Goal: Book appointment/travel/reservation

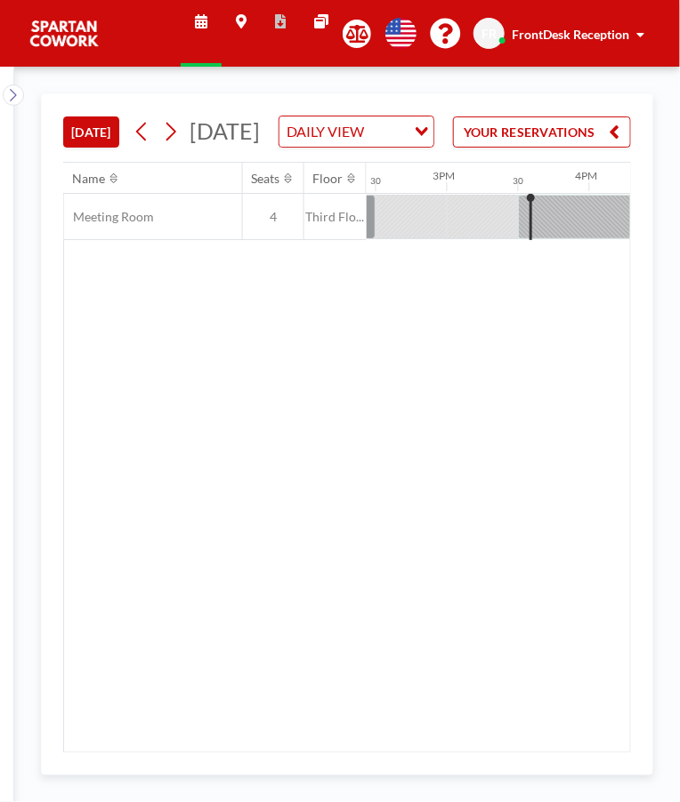
scroll to position [0, 2058]
click at [575, 239] on div at bounding box center [585, 217] width 142 height 44
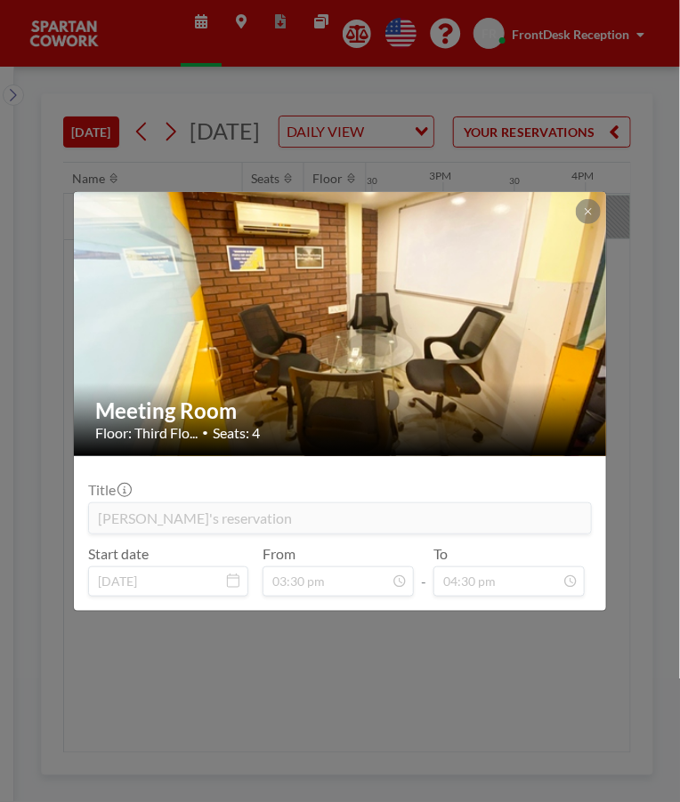
click at [586, 213] on icon at bounding box center [588, 211] width 11 height 11
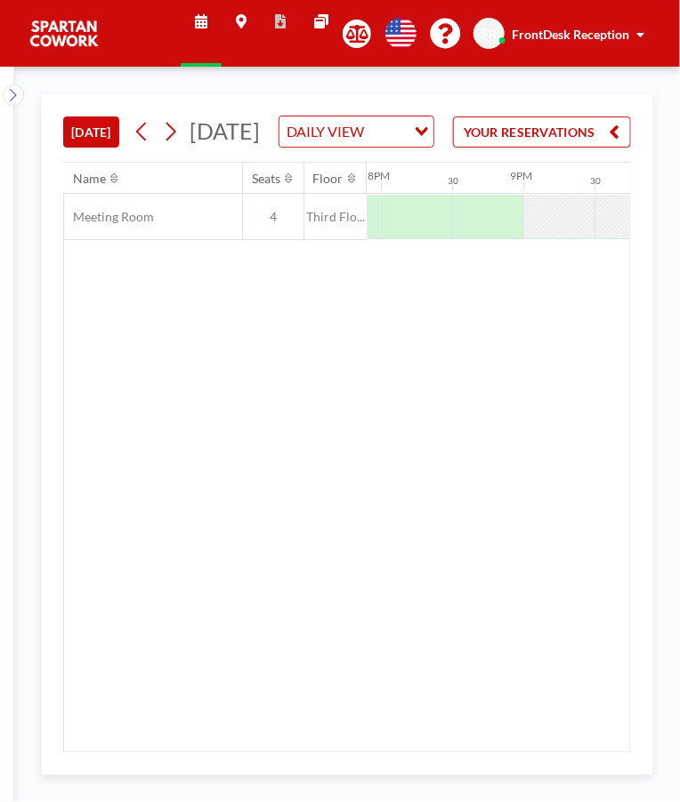
scroll to position [0, 2871]
click at [562, 238] on div at bounding box center [590, 217] width 71 height 44
click at [514, 238] on div at bounding box center [519, 217] width 71 height 44
click at [505, 238] on div at bounding box center [519, 217] width 71 height 44
click at [501, 238] on div at bounding box center [519, 217] width 71 height 44
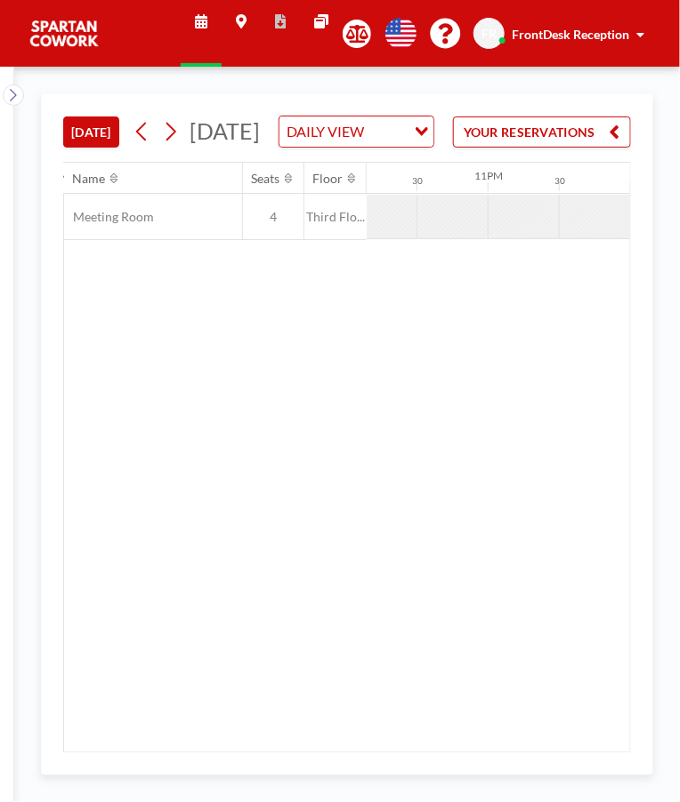
scroll to position [0, 3]
click at [640, 39] on span at bounding box center [640, 34] width 8 height 12
click at [621, 87] on link "Profile" at bounding box center [590, 86] width 158 height 36
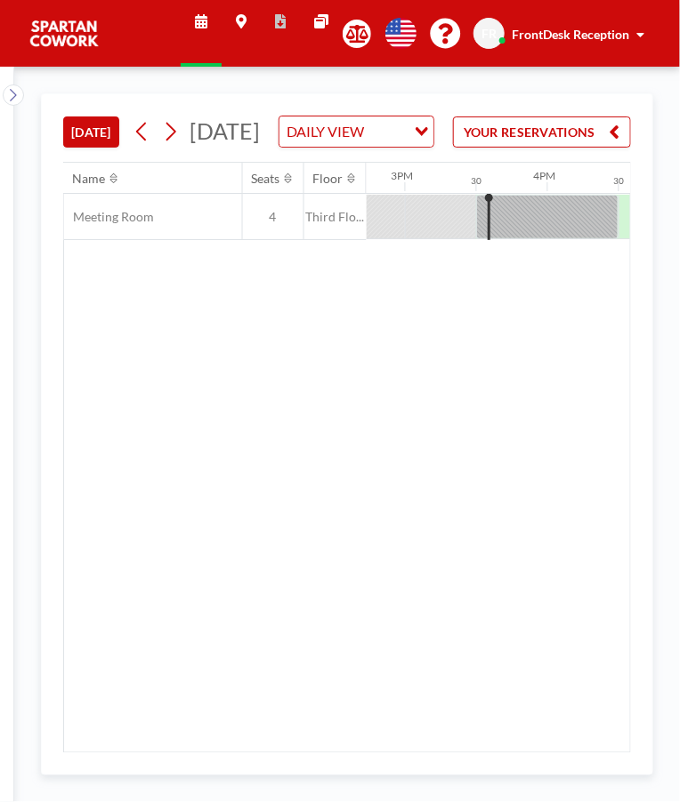
scroll to position [0, 2135]
click at [12, 94] on icon at bounding box center [13, 95] width 12 height 18
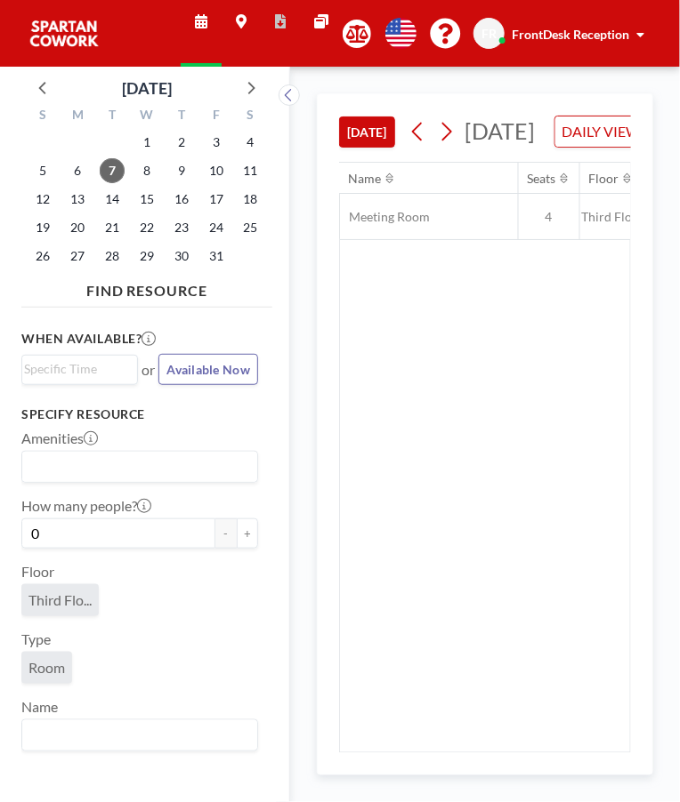
click at [420, 397] on div "Name Seats Floor 12AM 30 1AM 30 2AM 30 3AM 30 4AM 30 5AM 30 6AM 30 7AM 30 8AM 3…" at bounding box center [485, 458] width 290 height 590
click at [435, 410] on div "Name Seats Floor 12AM 30 1AM 30 2AM 30 3AM 30 4AM 30 5AM 30 6AM 30 7AM 30 8AM 3…" at bounding box center [485, 458] width 290 height 590
click at [425, 434] on div "Name Seats Floor 12AM 30 1AM 30 2AM 30 3AM 30 4AM 30 5AM 30 6AM 30 7AM 30 8AM 3…" at bounding box center [485, 458] width 290 height 590
click at [195, 21] on icon at bounding box center [201, 21] width 12 height 14
click at [295, 96] on button at bounding box center [288, 95] width 21 height 21
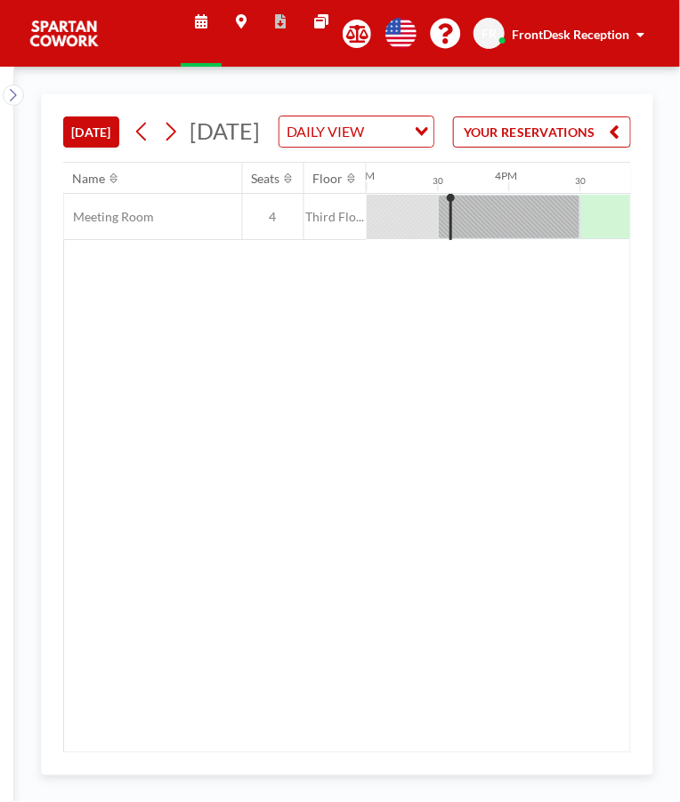
scroll to position [0, 0]
click at [174, 145] on icon at bounding box center [170, 131] width 17 height 27
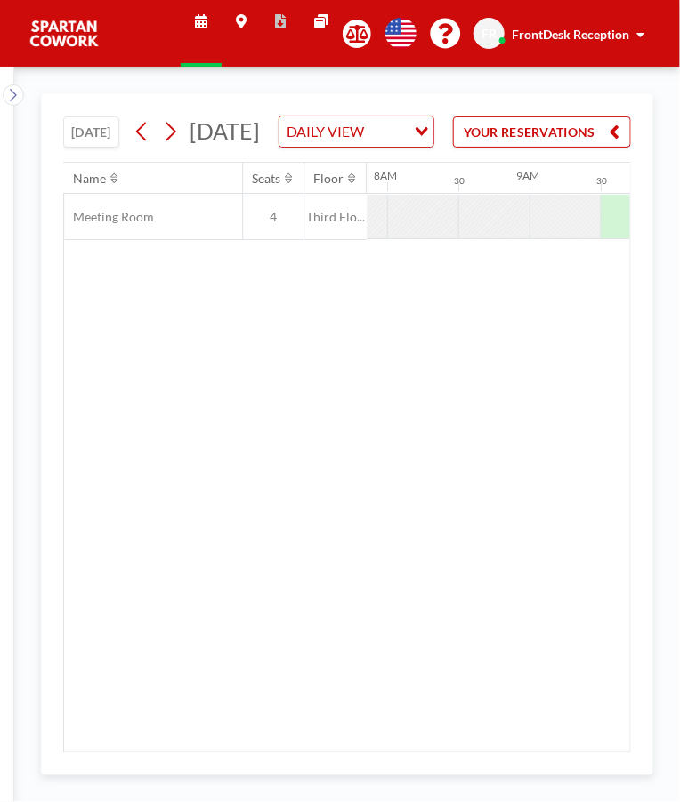
scroll to position [0, 1139]
click at [173, 145] on icon at bounding box center [170, 131] width 17 height 27
click at [244, 144] on span "Thursday, October 9, 2025" at bounding box center [224, 130] width 70 height 27
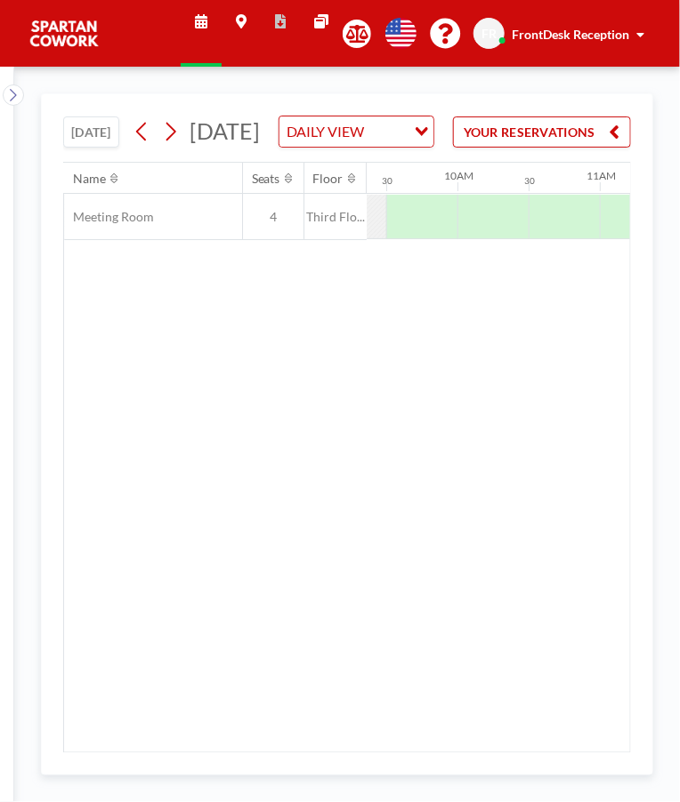
scroll to position [0, 1333]
click at [90, 148] on button "[DATE]" at bounding box center [91, 132] width 56 height 31
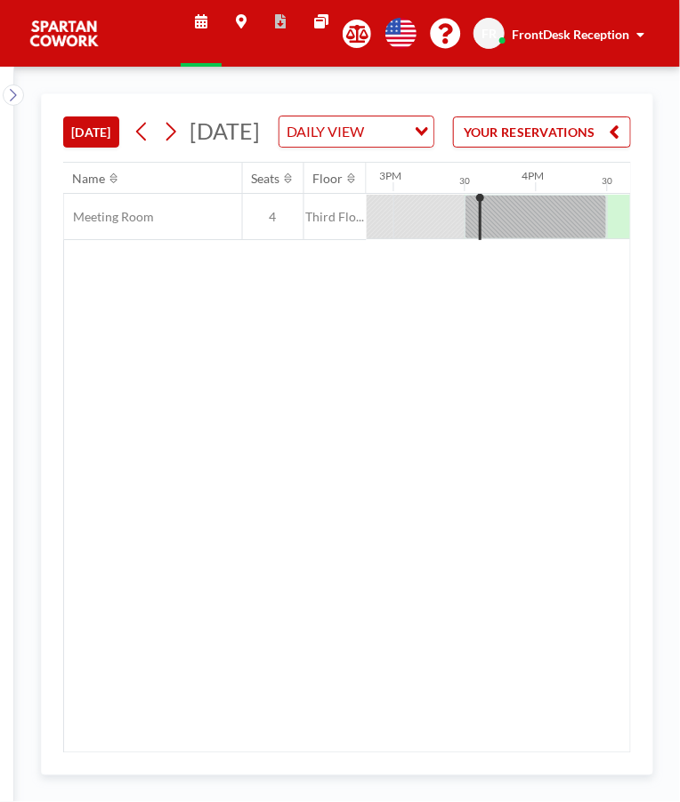
scroll to position [0, 2135]
click at [522, 239] on div at bounding box center [509, 217] width 142 height 44
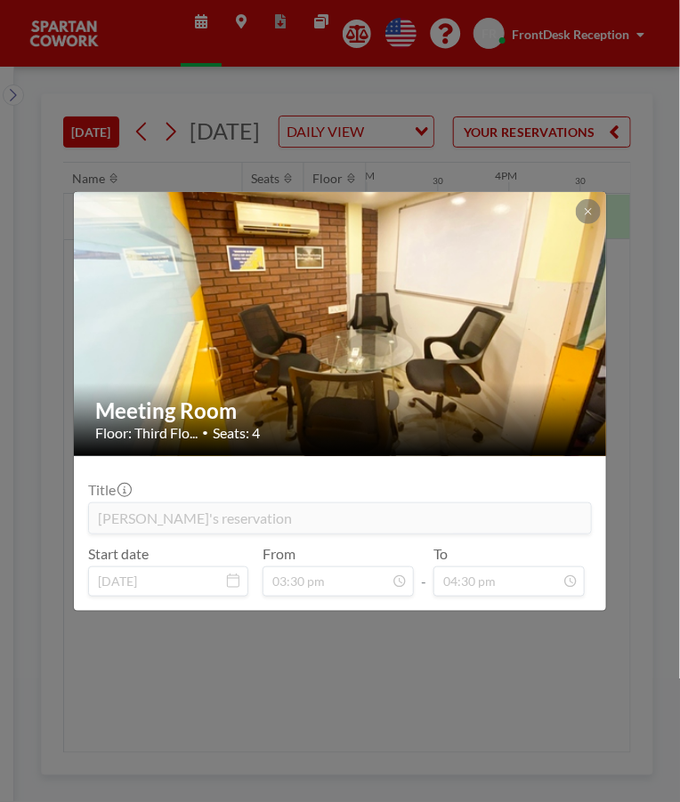
click at [541, 695] on div "Meeting Room Floor: Third Flo... • Seats: 4 Title Rahul's reservation Start dat…" at bounding box center [340, 401] width 680 height 802
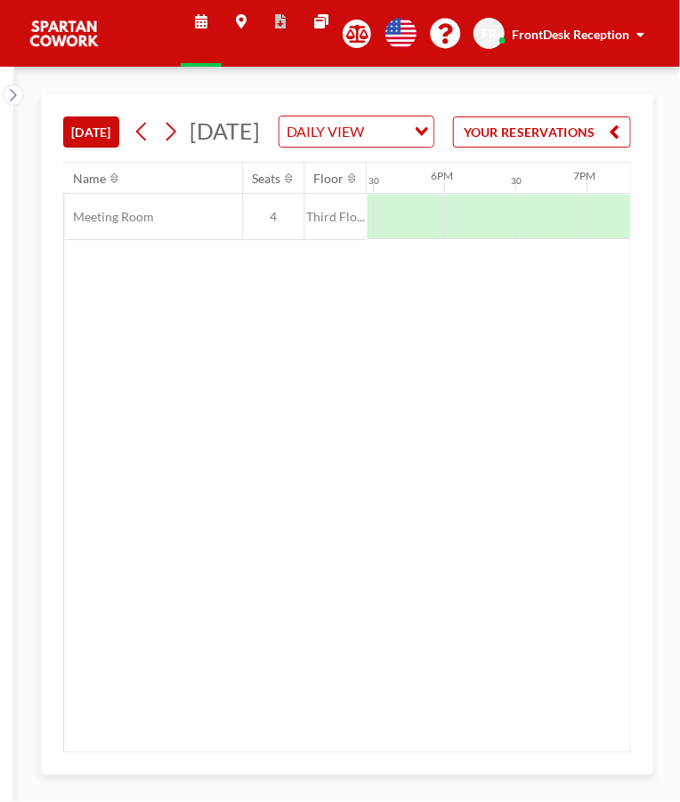
scroll to position [0, 2492]
click at [21, 91] on button at bounding box center [13, 95] width 21 height 21
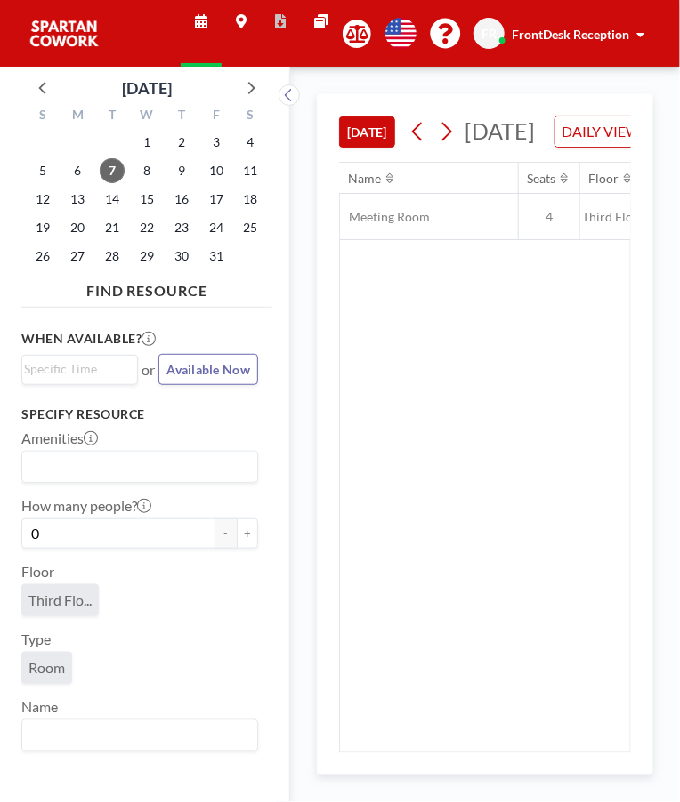
scroll to position [0, 3428]
click at [286, 93] on icon at bounding box center [289, 95] width 12 height 18
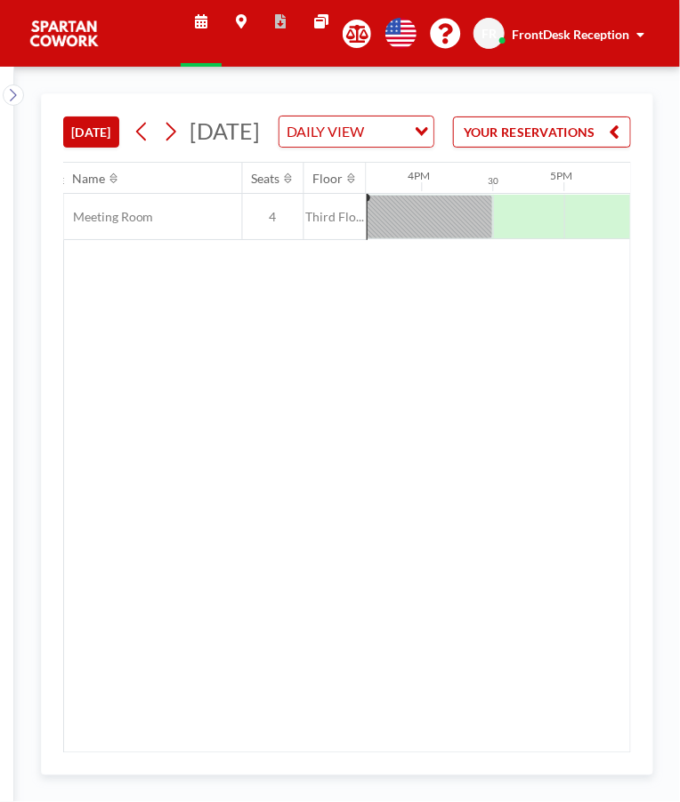
click at [447, 239] on div at bounding box center [421, 217] width 142 height 44
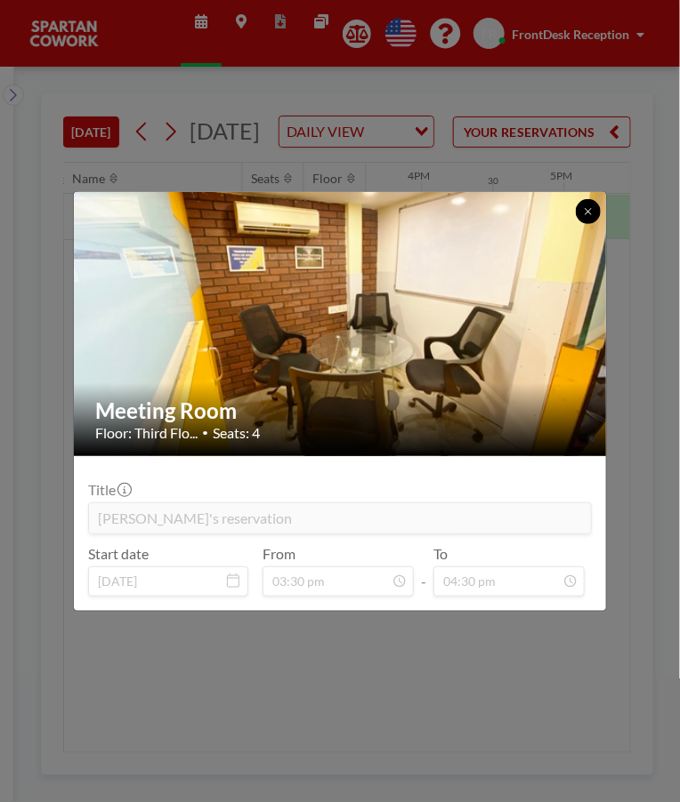
click at [591, 204] on button at bounding box center [588, 211] width 25 height 25
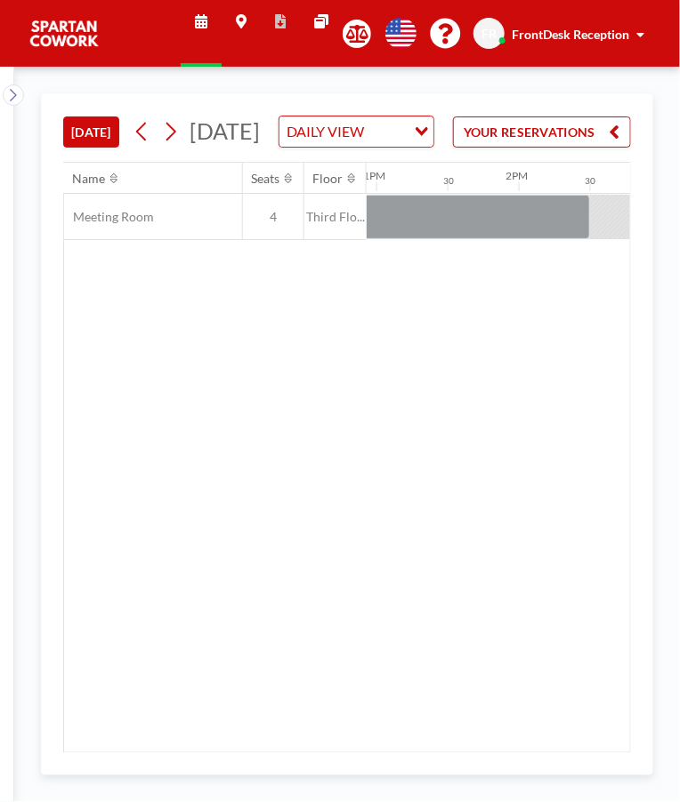
scroll to position [0, 2135]
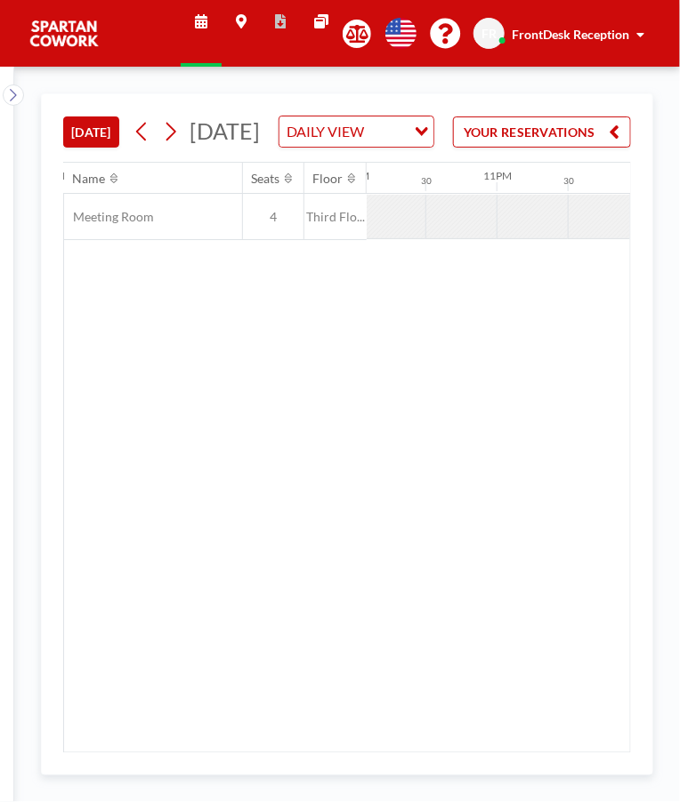
scroll to position [0, 3152]
click at [149, 145] on icon at bounding box center [141, 131] width 17 height 27
click at [150, 145] on icon at bounding box center [141, 131] width 17 height 27
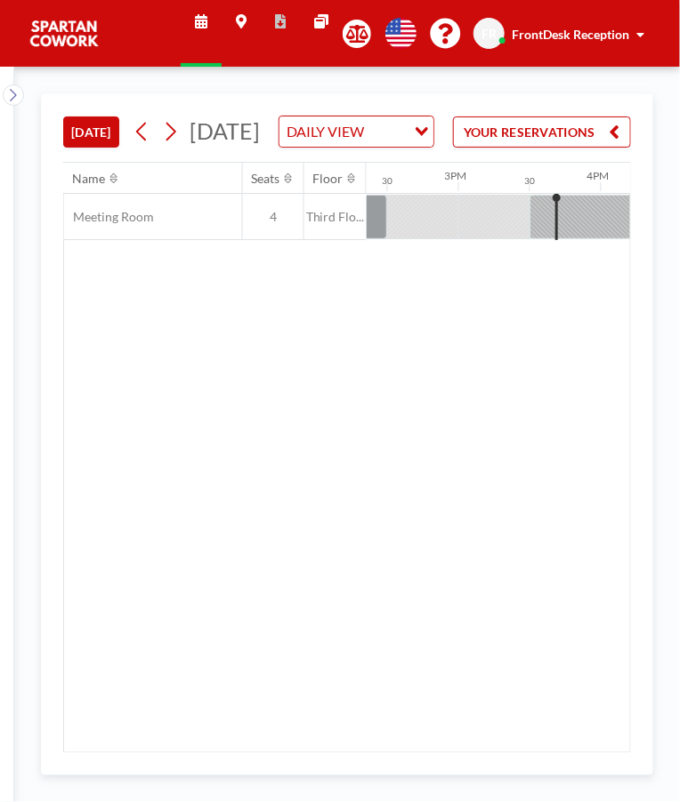
scroll to position [0, 2043]
click at [619, 142] on icon "button" at bounding box center [614, 131] width 11 height 21
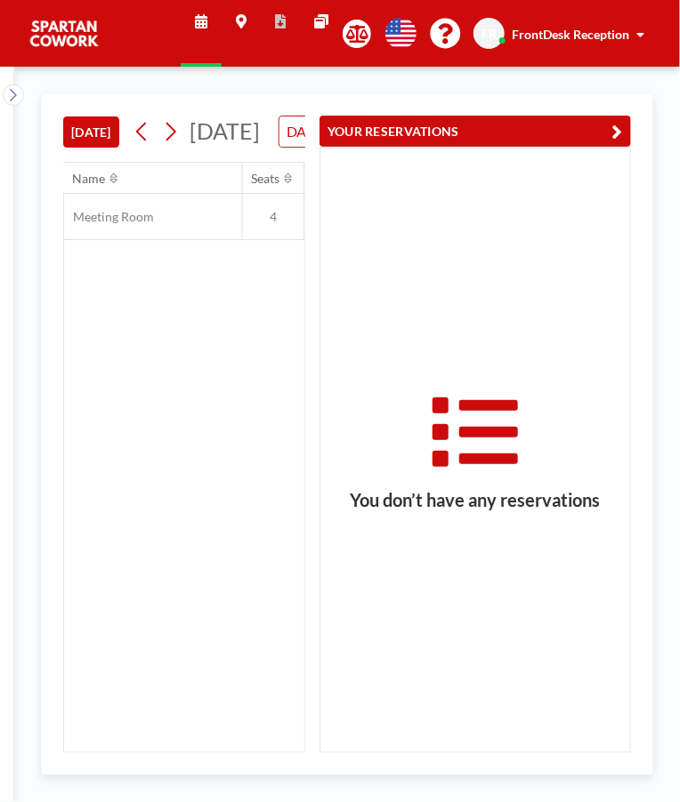
click at [592, 127] on button "YOUR RESERVATIONS" at bounding box center [474, 131] width 311 height 31
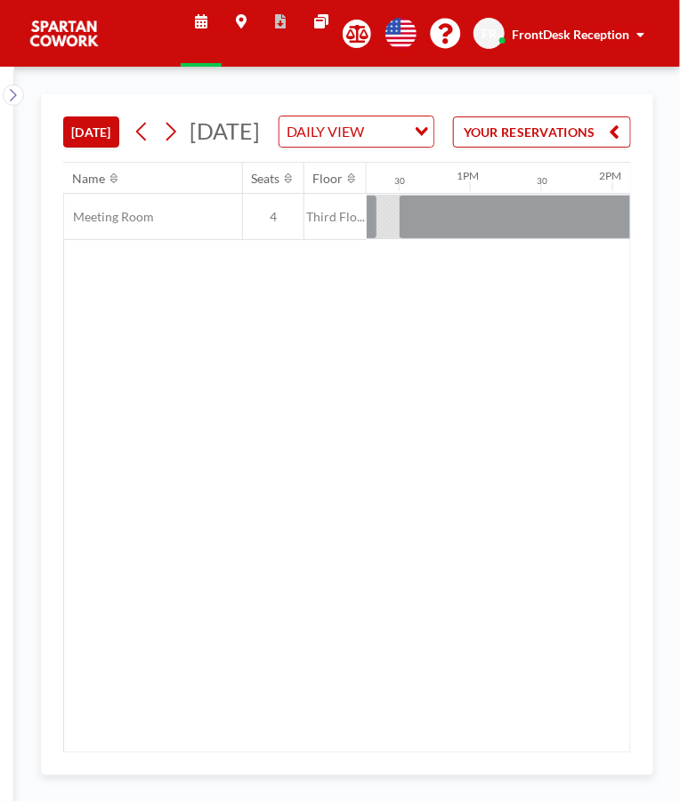
scroll to position [0, 1743]
click at [476, 239] on div at bounding box center [544, 217] width 285 height 44
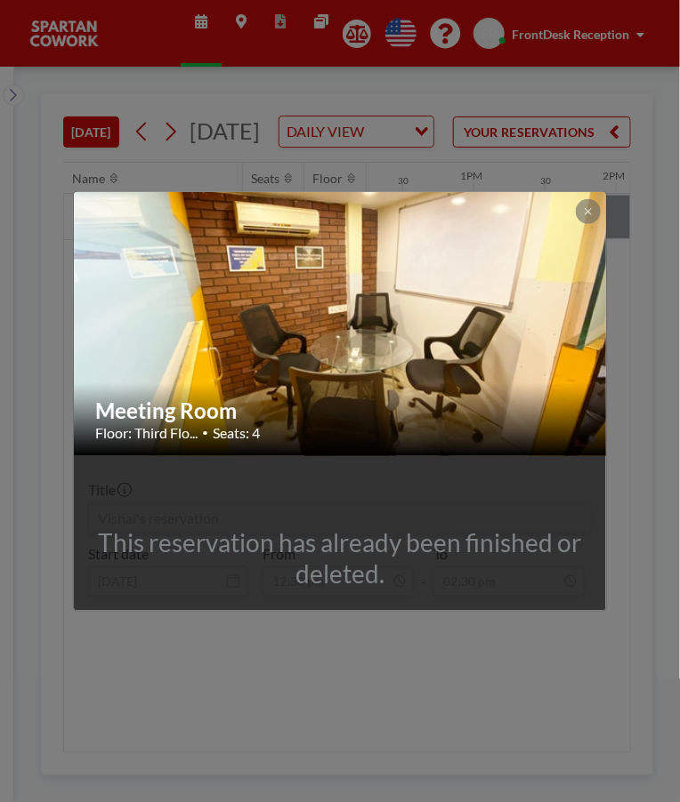
click at [584, 208] on icon at bounding box center [588, 211] width 11 height 11
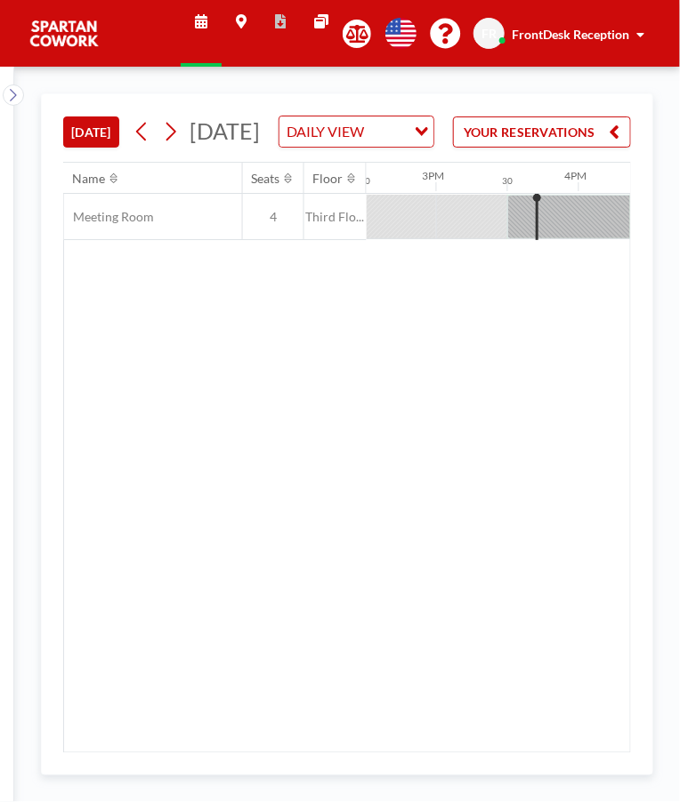
scroll to position [0, 2080]
click at [578, 239] on div at bounding box center [564, 217] width 142 height 44
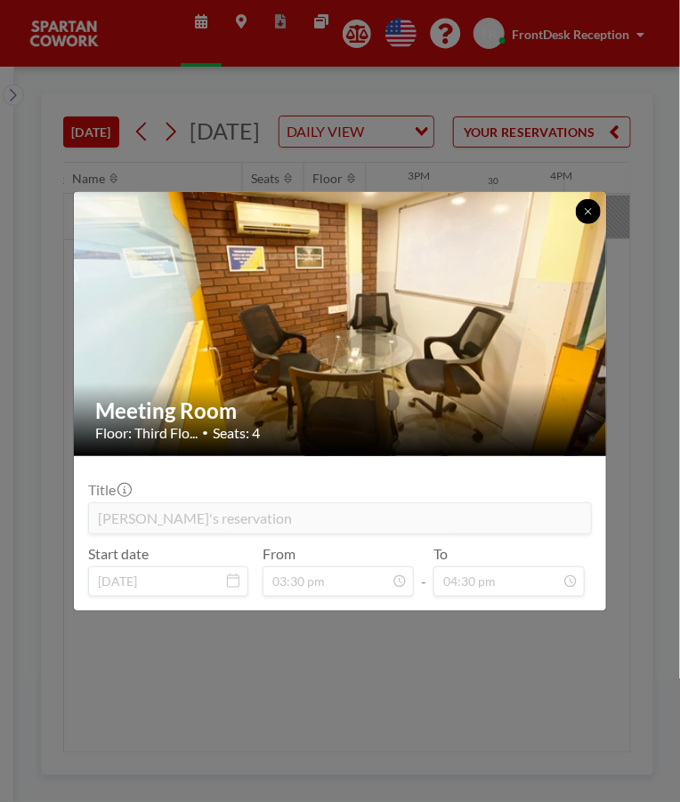
click at [587, 211] on icon at bounding box center [587, 211] width 6 height 6
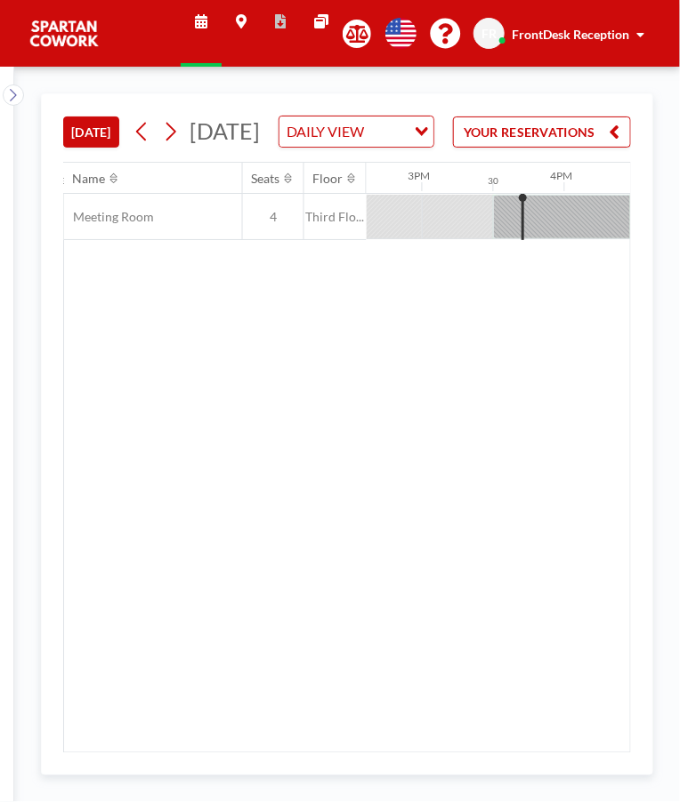
click at [638, 36] on span at bounding box center [640, 34] width 8 height 12
click at [628, 439] on div "Name Seats Floor 12AM 30 1AM 30 2AM 30 3AM 30 4AM 30 5AM 30 6AM 30 7AM 30 8AM 3…" at bounding box center [347, 458] width 566 height 590
click at [629, 455] on div "Name Seats Floor 12AM 30 1AM 30 2AM 30 3AM 30 4AM 30 5AM 30 6AM 30 7AM 30 8AM 3…" at bounding box center [347, 458] width 566 height 590
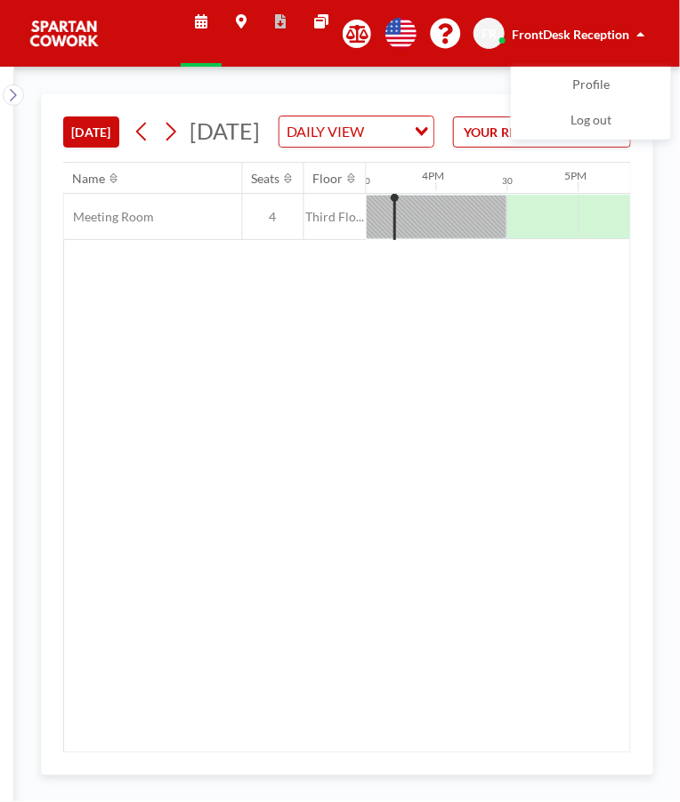
scroll to position [0, 2209]
click at [477, 239] on div at bounding box center [435, 217] width 142 height 44
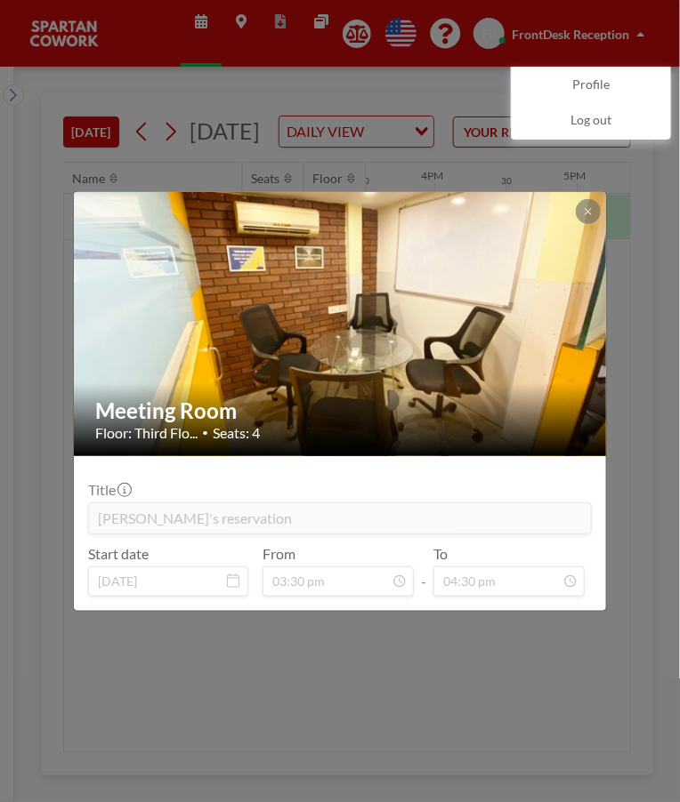
click at [585, 210] on icon at bounding box center [588, 211] width 11 height 11
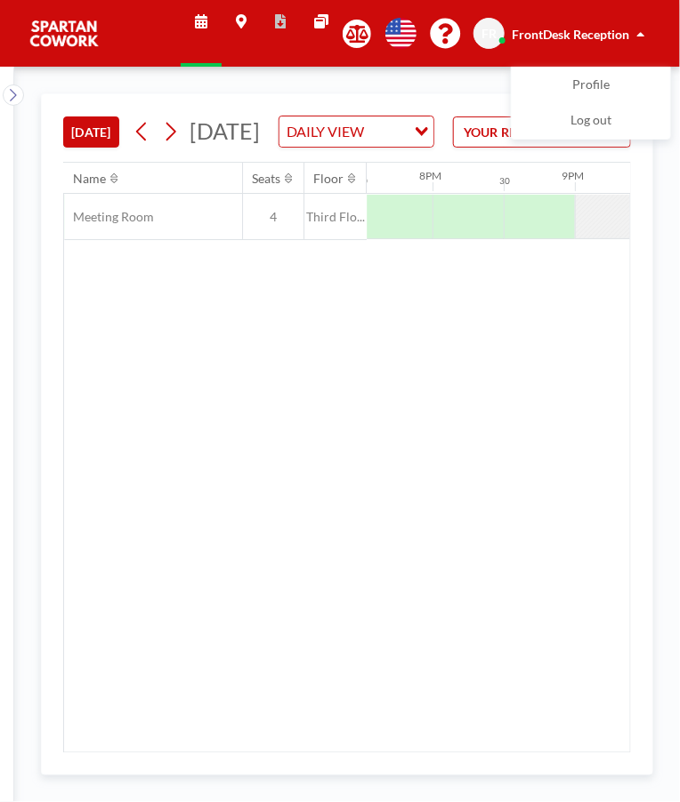
scroll to position [0, 2779]
click at [641, 29] on span at bounding box center [640, 34] width 8 height 12
click at [404, 143] on input "Search for option" at bounding box center [387, 131] width 34 height 23
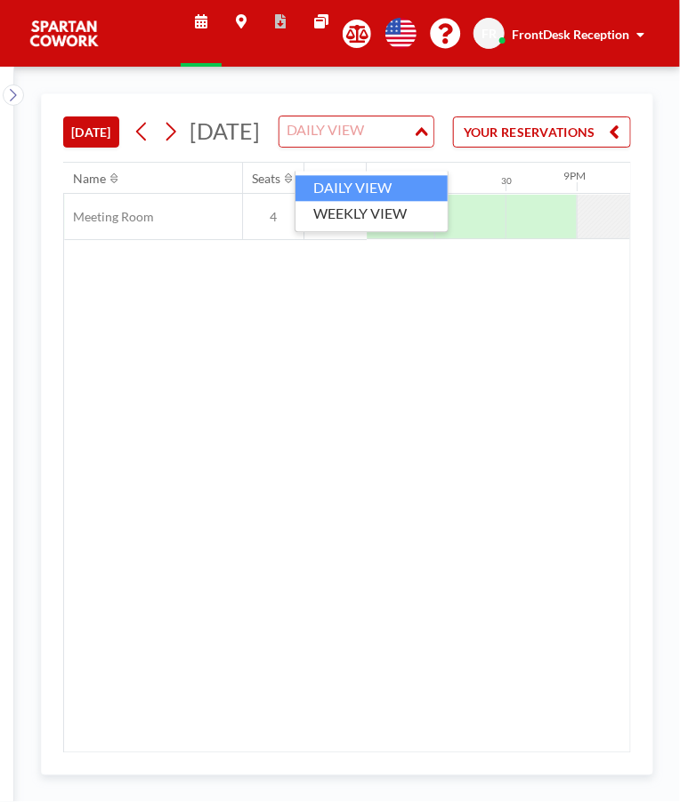
click at [382, 211] on li "WEEKLY VIEW" at bounding box center [371, 214] width 152 height 26
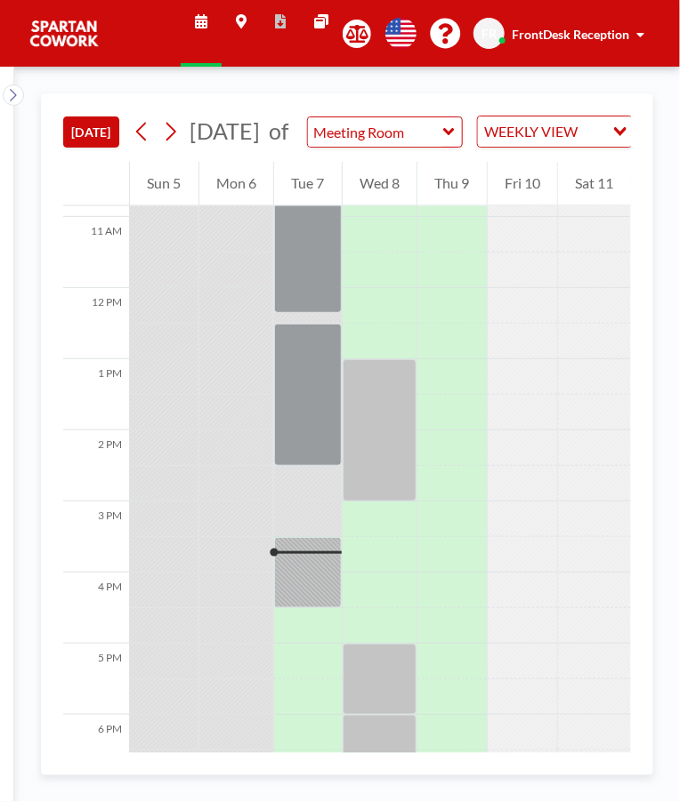
scroll to position [780, 0]
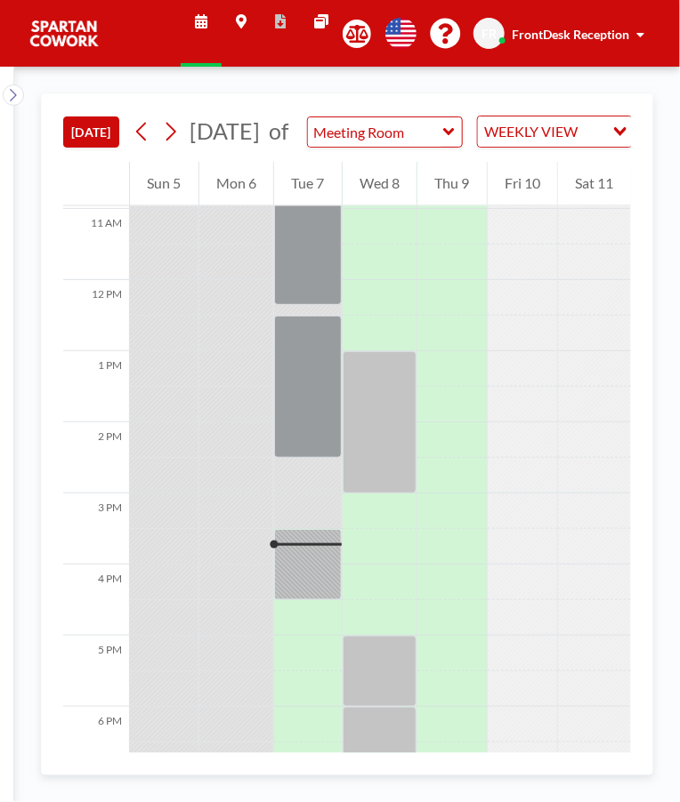
click at [326, 558] on div at bounding box center [308, 564] width 68 height 71
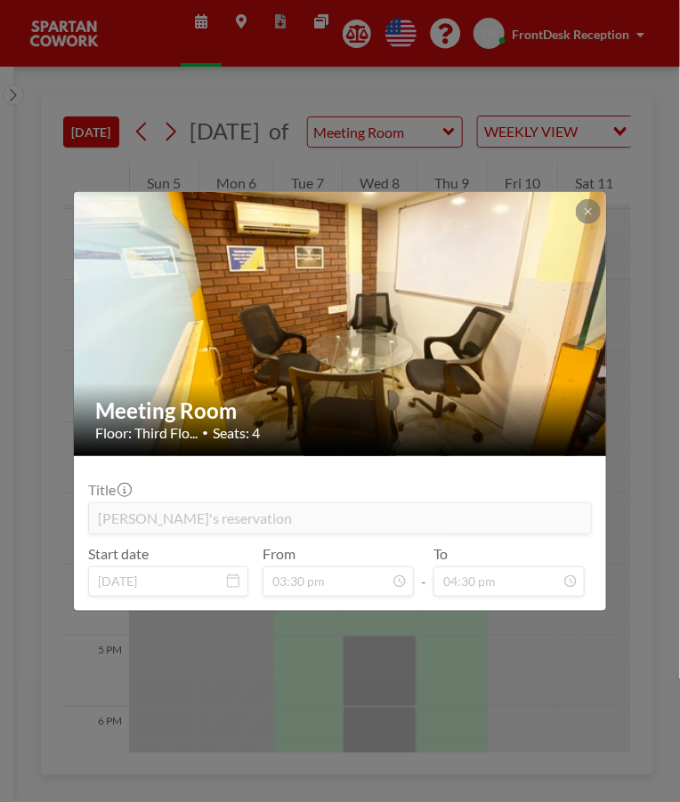
click at [586, 208] on icon at bounding box center [588, 211] width 11 height 11
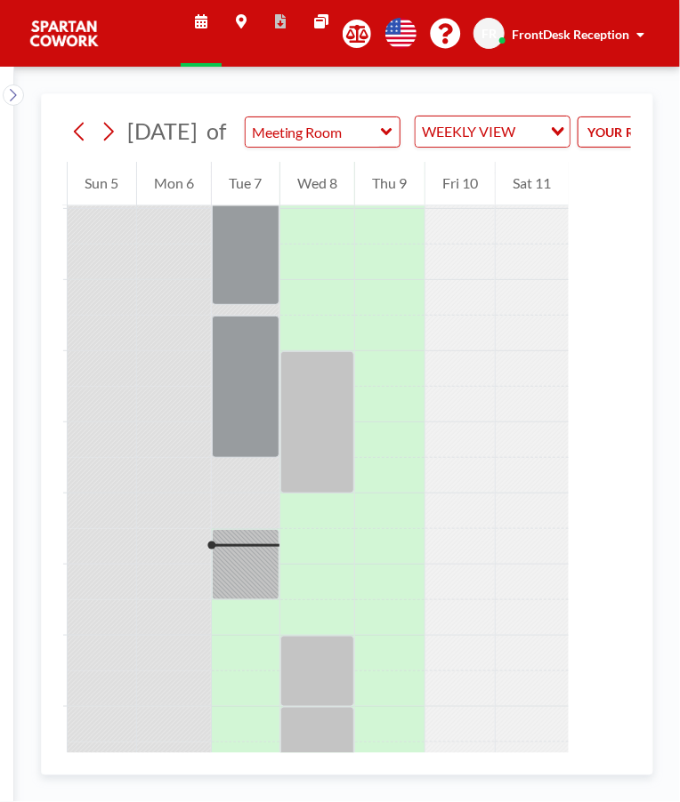
scroll to position [0, 60]
click at [542, 143] on input "Search for option" at bounding box center [532, 131] width 19 height 23
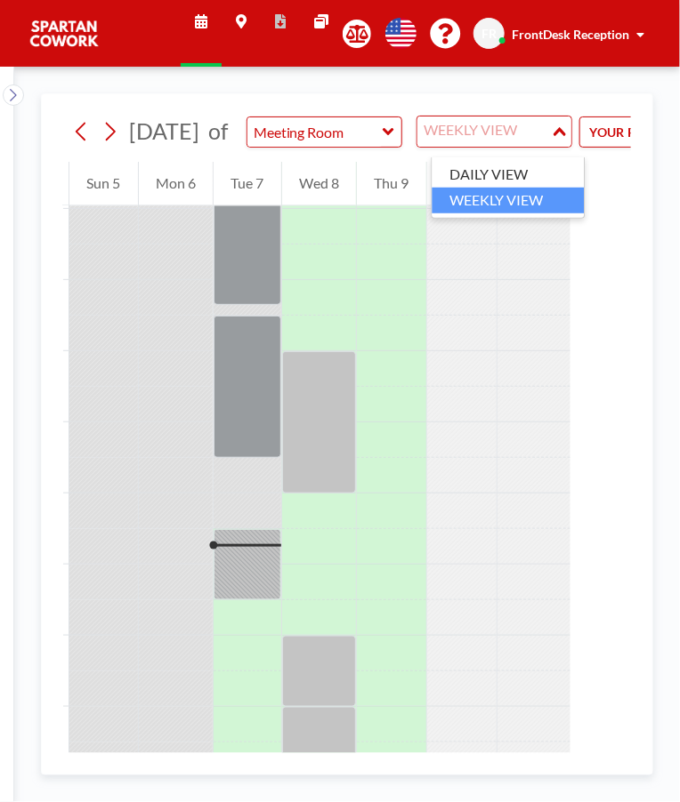
click at [469, 167] on li "DAILY VIEW" at bounding box center [507, 175] width 152 height 26
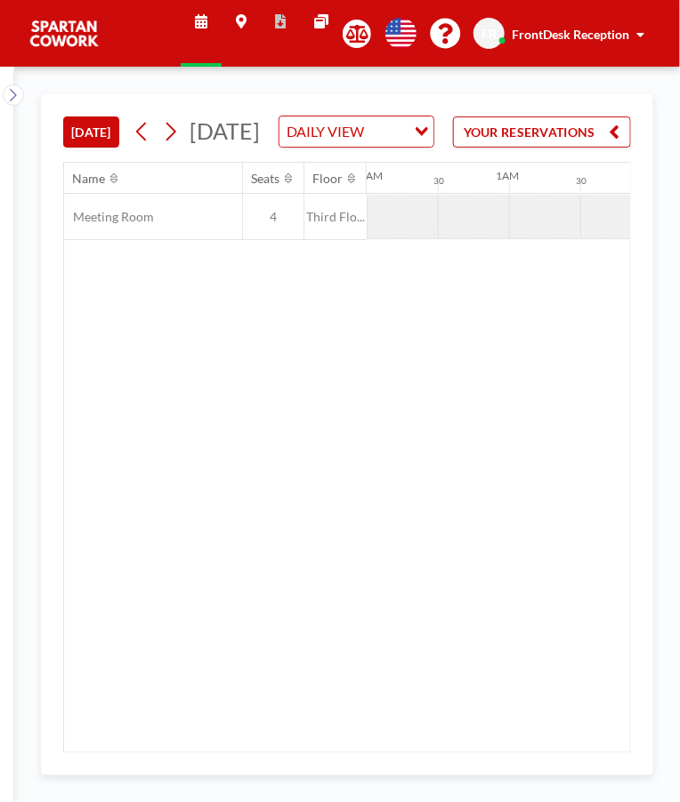
click at [402, 143] on input "Search for option" at bounding box center [387, 131] width 34 height 23
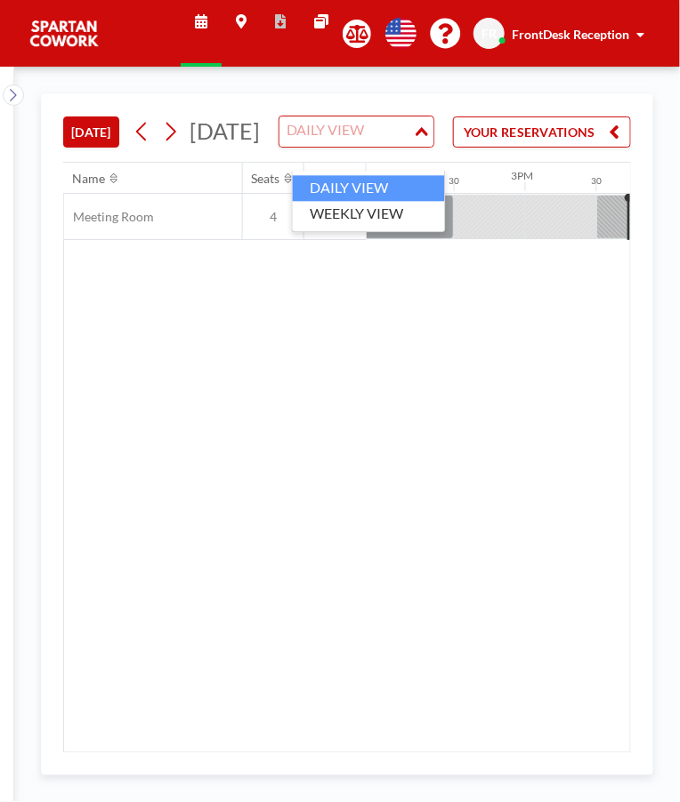
scroll to position [0, 2135]
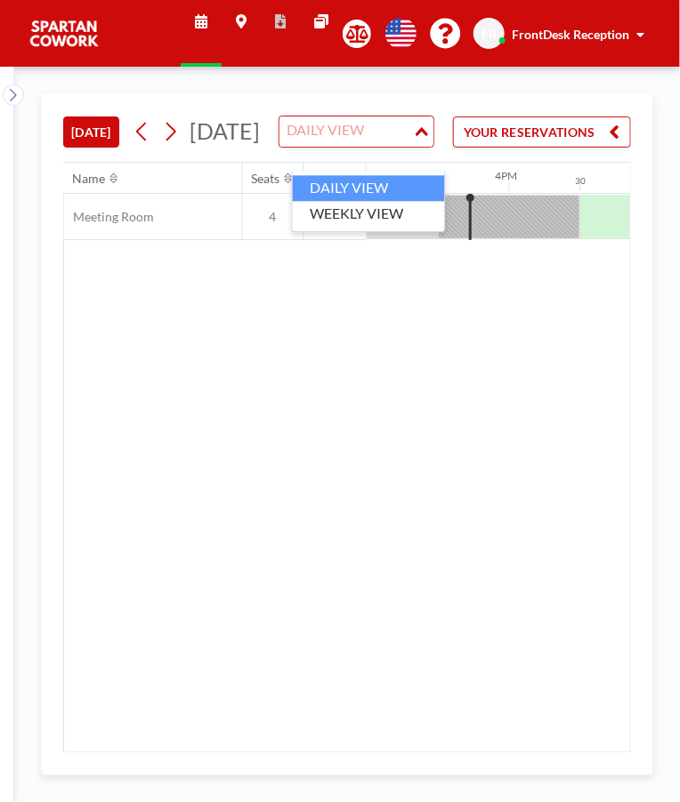
click at [350, 214] on li "WEEKLY VIEW" at bounding box center [369, 214] width 152 height 26
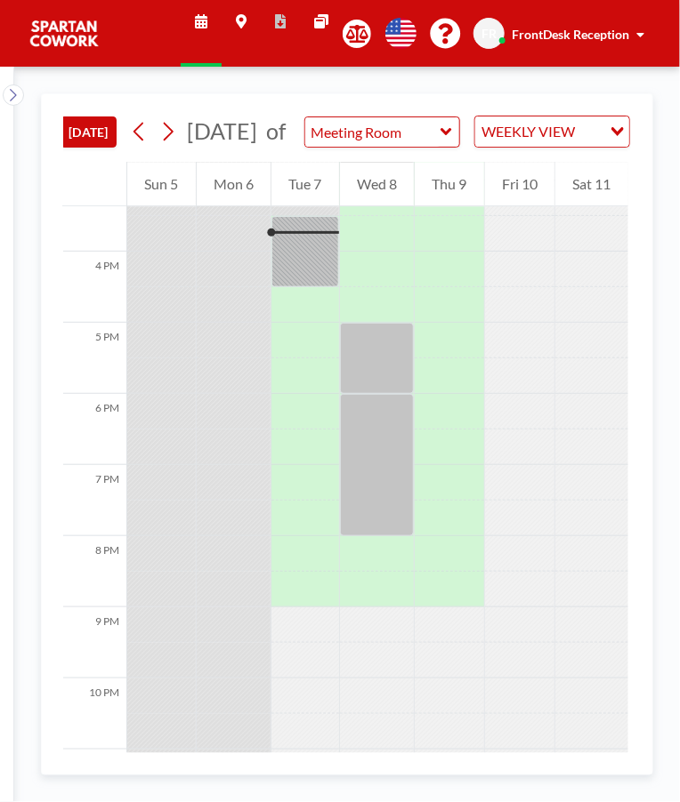
scroll to position [1099, 0]
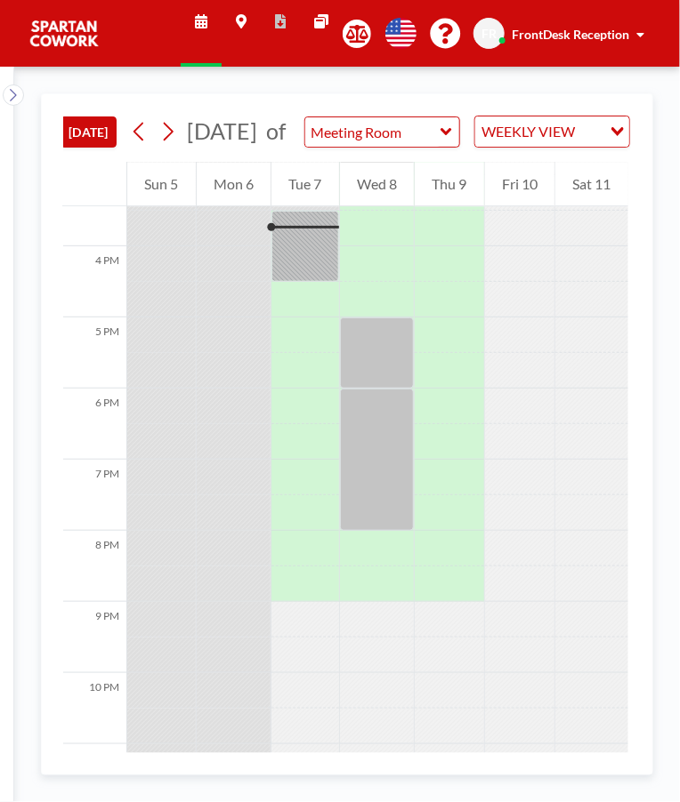
click at [309, 282] on div at bounding box center [305, 246] width 68 height 71
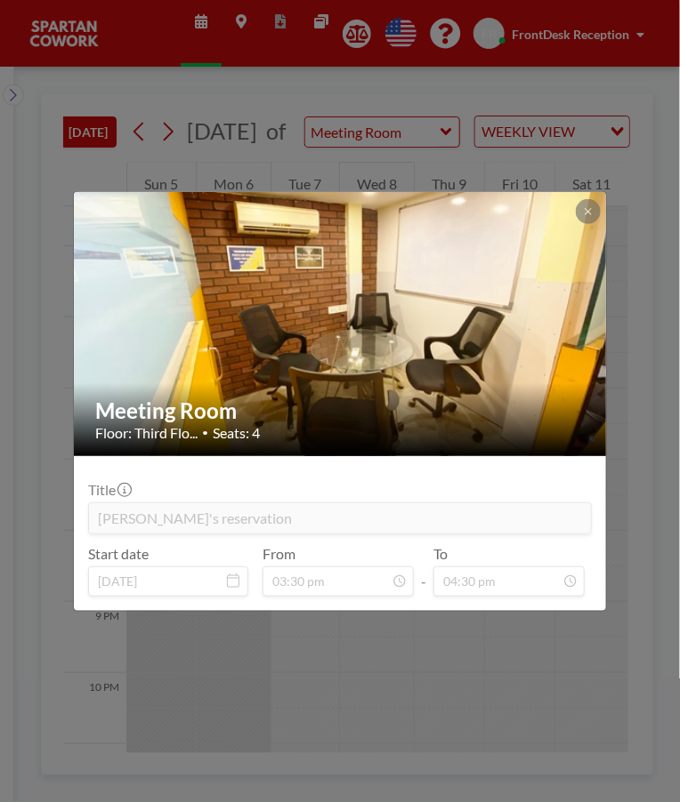
click at [671, 565] on div "Meeting Room Floor: Third Flo... • Seats: 4 Title [PERSON_NAME]'s reservation S…" at bounding box center [340, 401] width 680 height 802
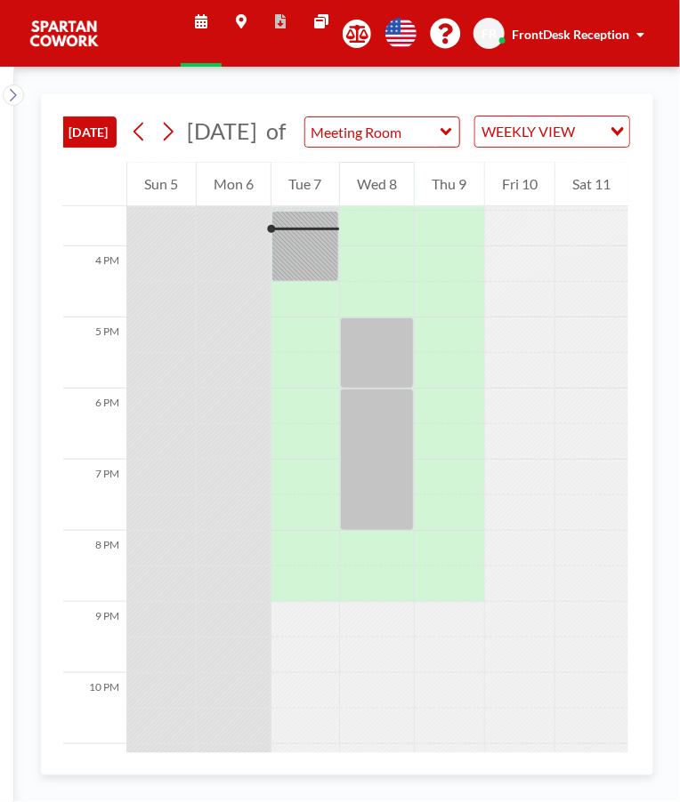
click at [302, 282] on div at bounding box center [305, 246] width 68 height 71
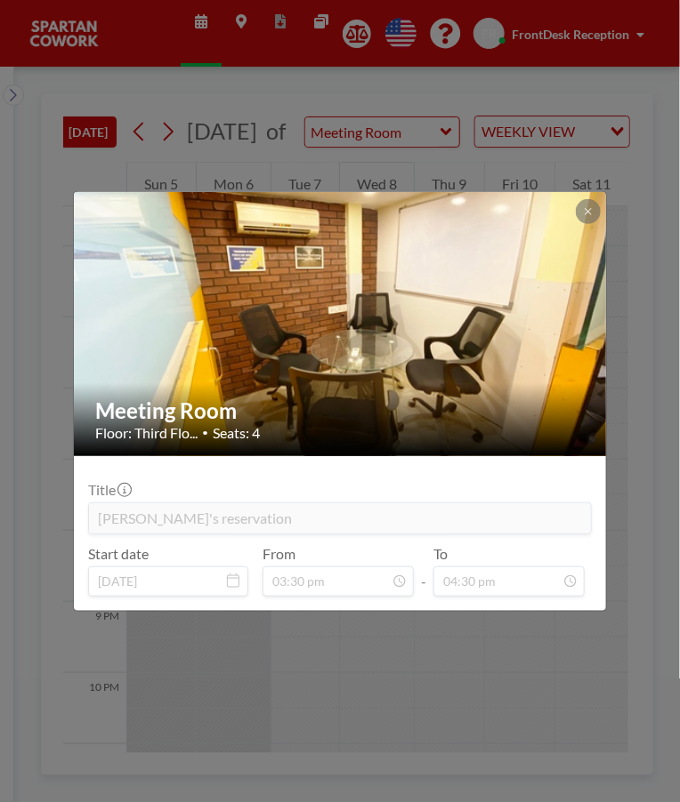
click at [587, 211] on icon at bounding box center [587, 211] width 6 height 6
